Goal: Check status: Check status

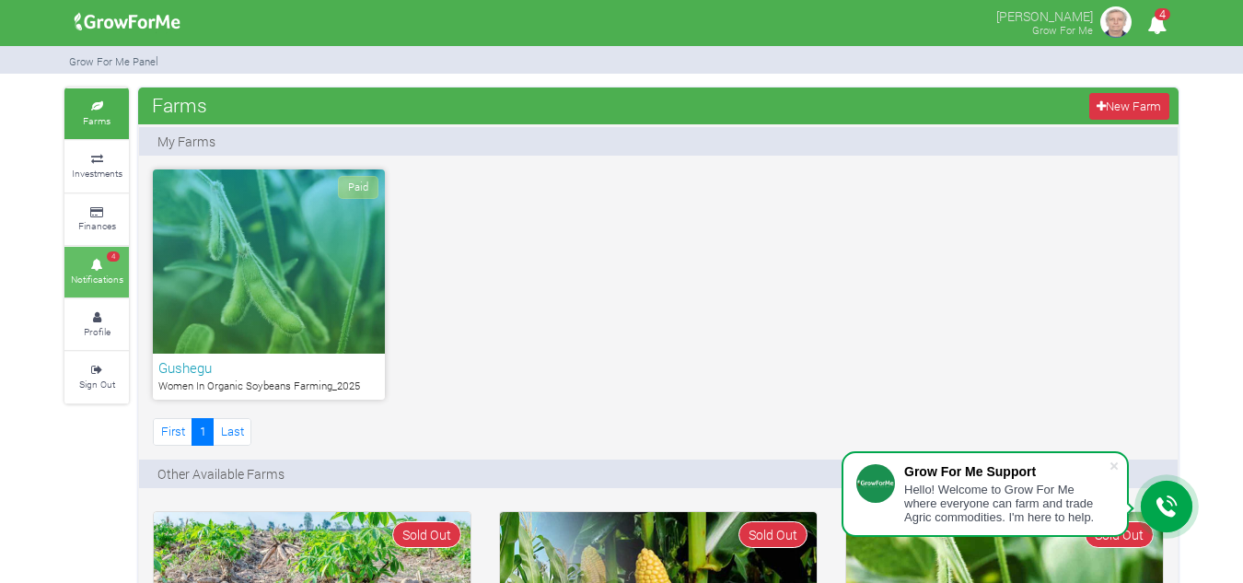
click at [111, 265] on icon at bounding box center [96, 264] width 55 height 9
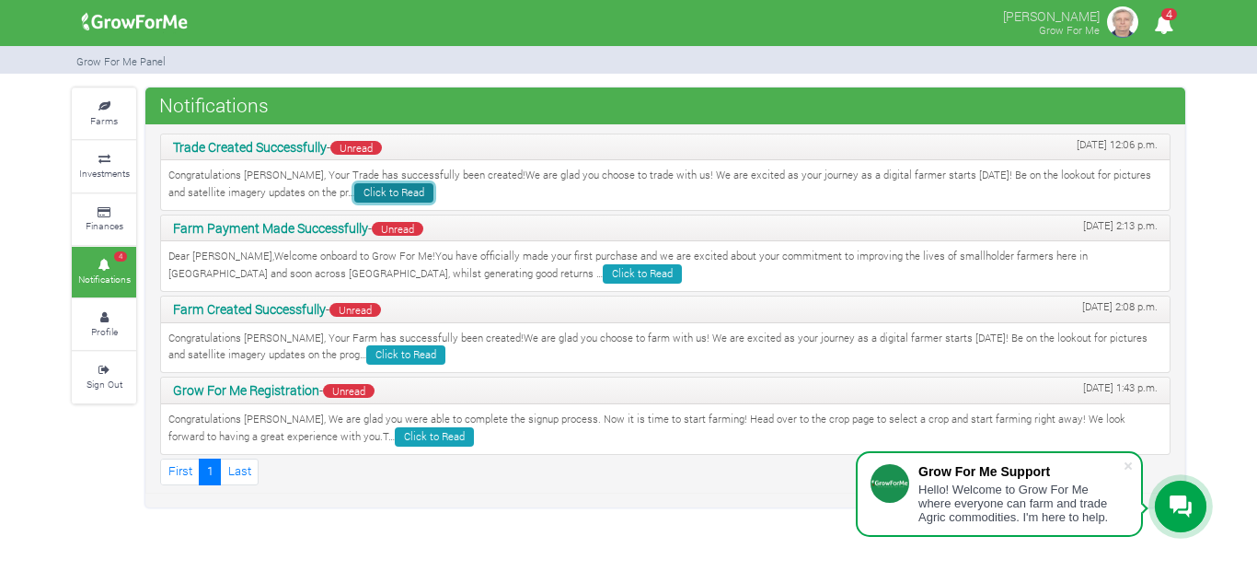
click at [361, 198] on link "Click to Read" at bounding box center [393, 192] width 79 height 19
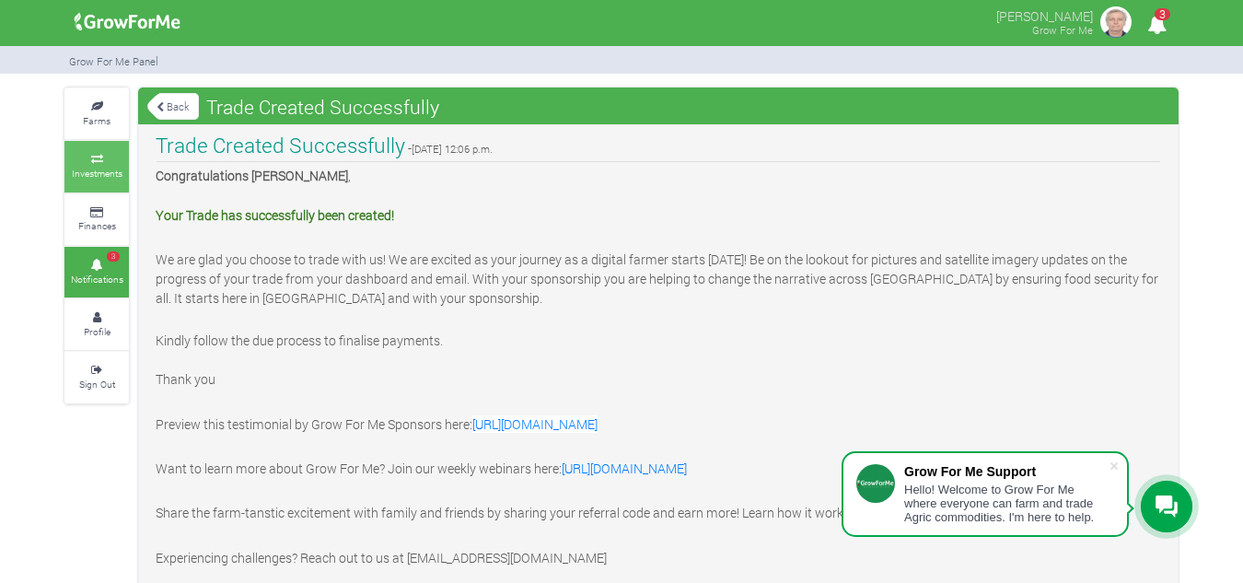
click at [106, 182] on link "Investments" at bounding box center [96, 166] width 64 height 51
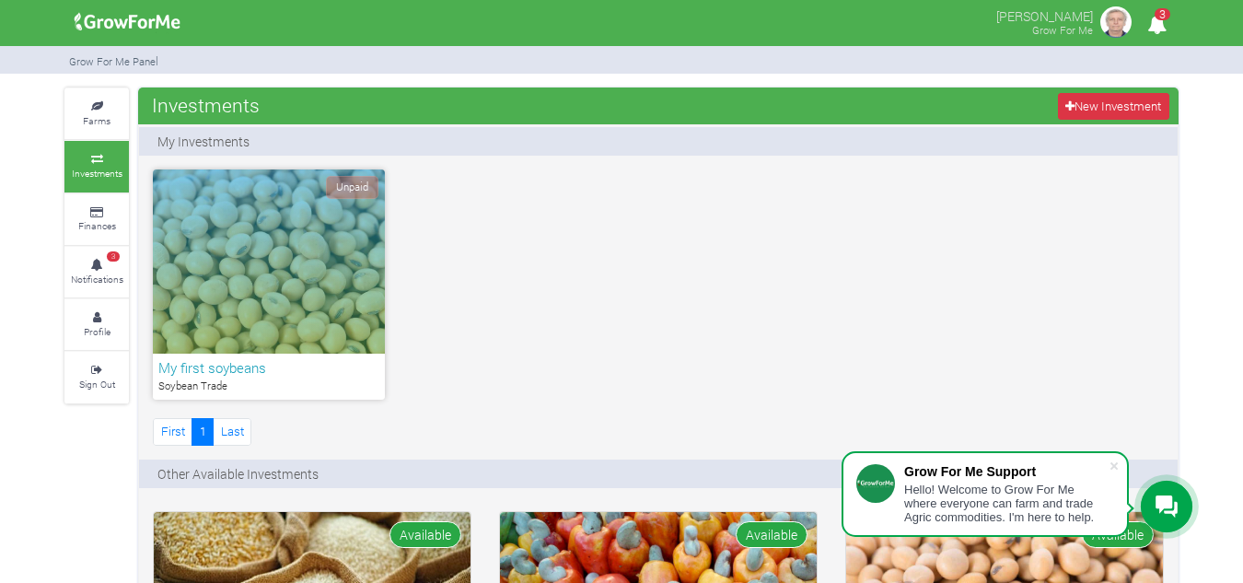
click at [321, 272] on div "Unpaid" at bounding box center [269, 261] width 232 height 184
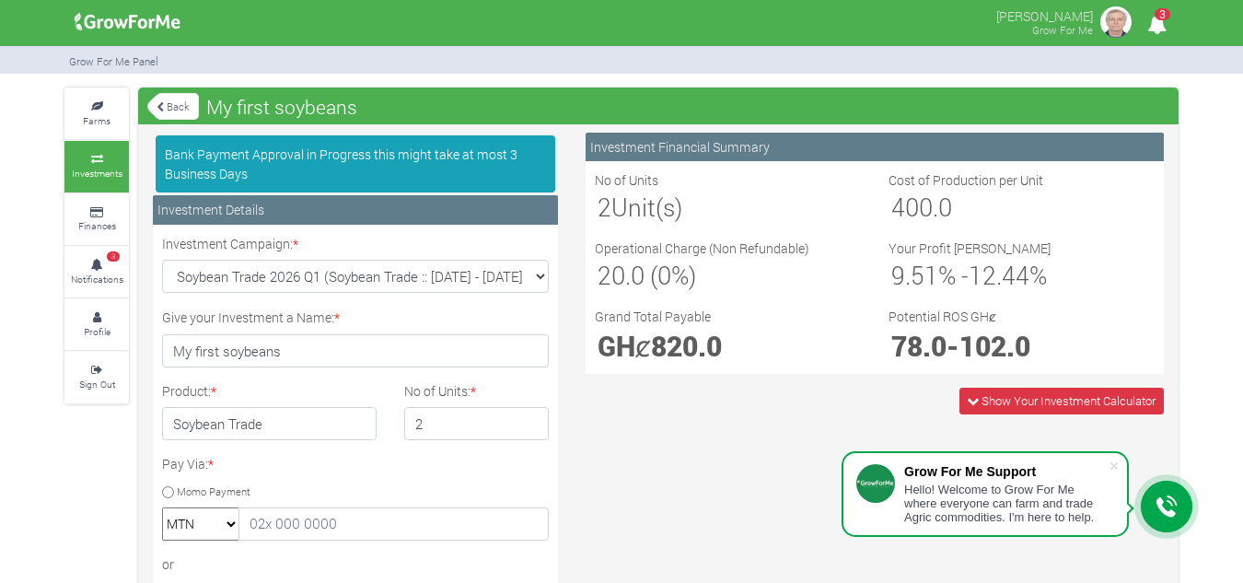
click at [175, 110] on link "Back" at bounding box center [173, 106] width 52 height 30
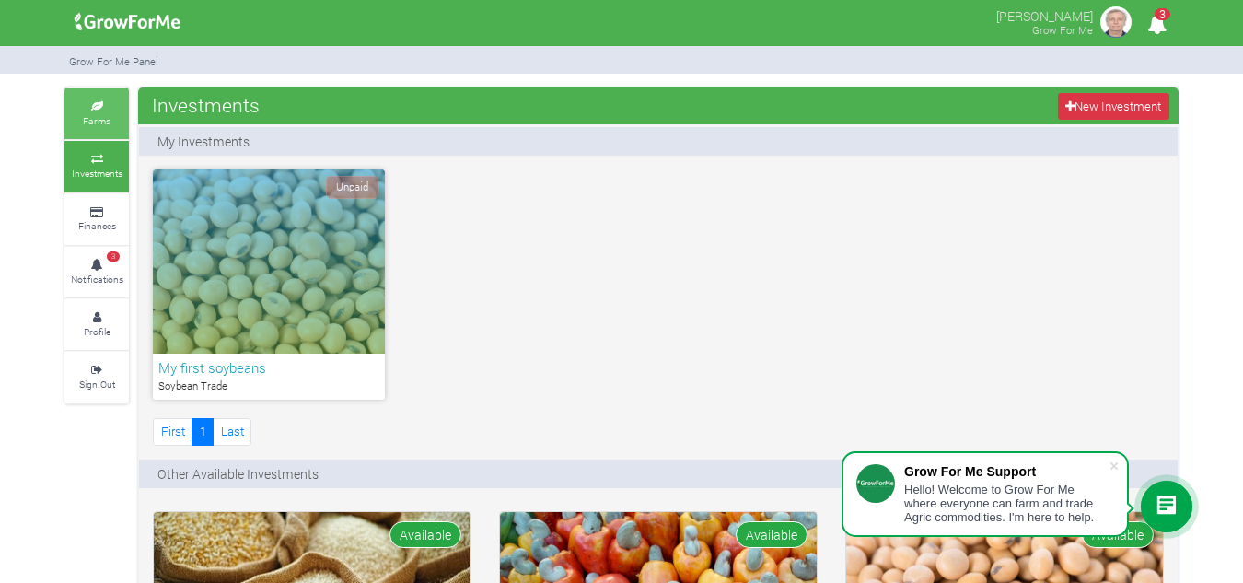
click at [93, 122] on small "Farms" at bounding box center [97, 120] width 28 height 13
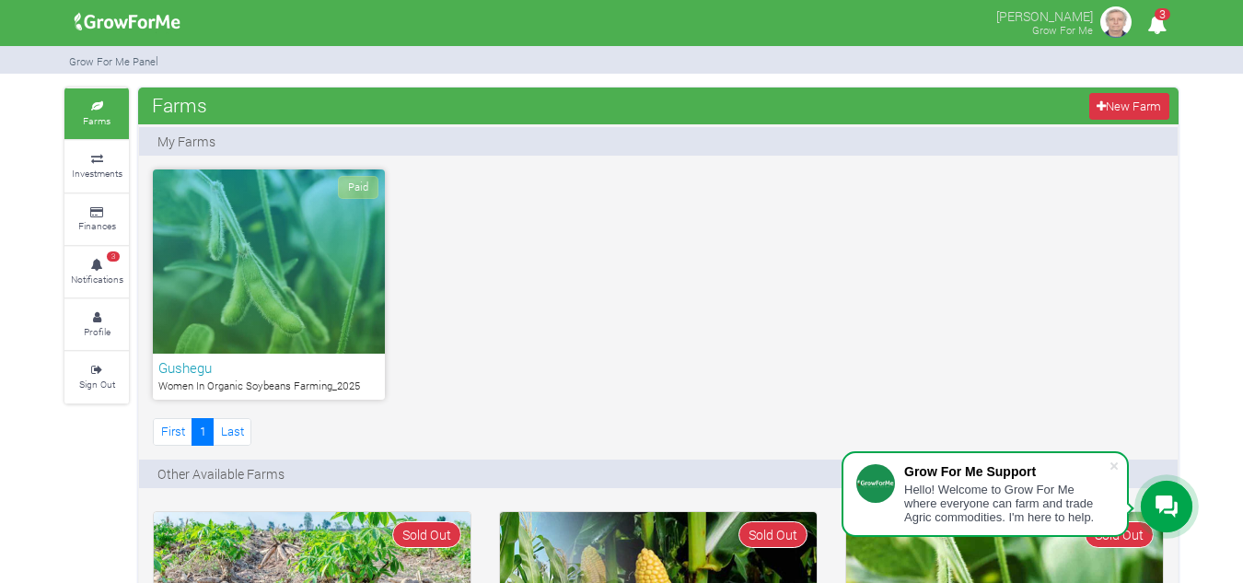
click at [277, 221] on div "Paid" at bounding box center [269, 261] width 232 height 184
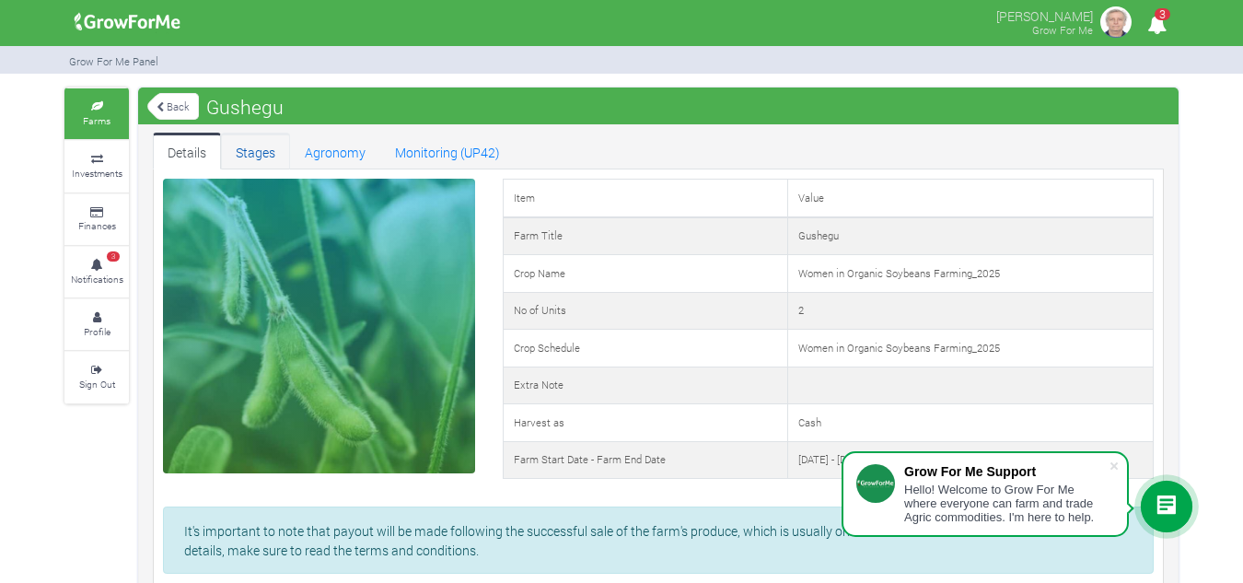
click at [264, 156] on link "Stages" at bounding box center [255, 151] width 69 height 37
